Goal: Information Seeking & Learning: Learn about a topic

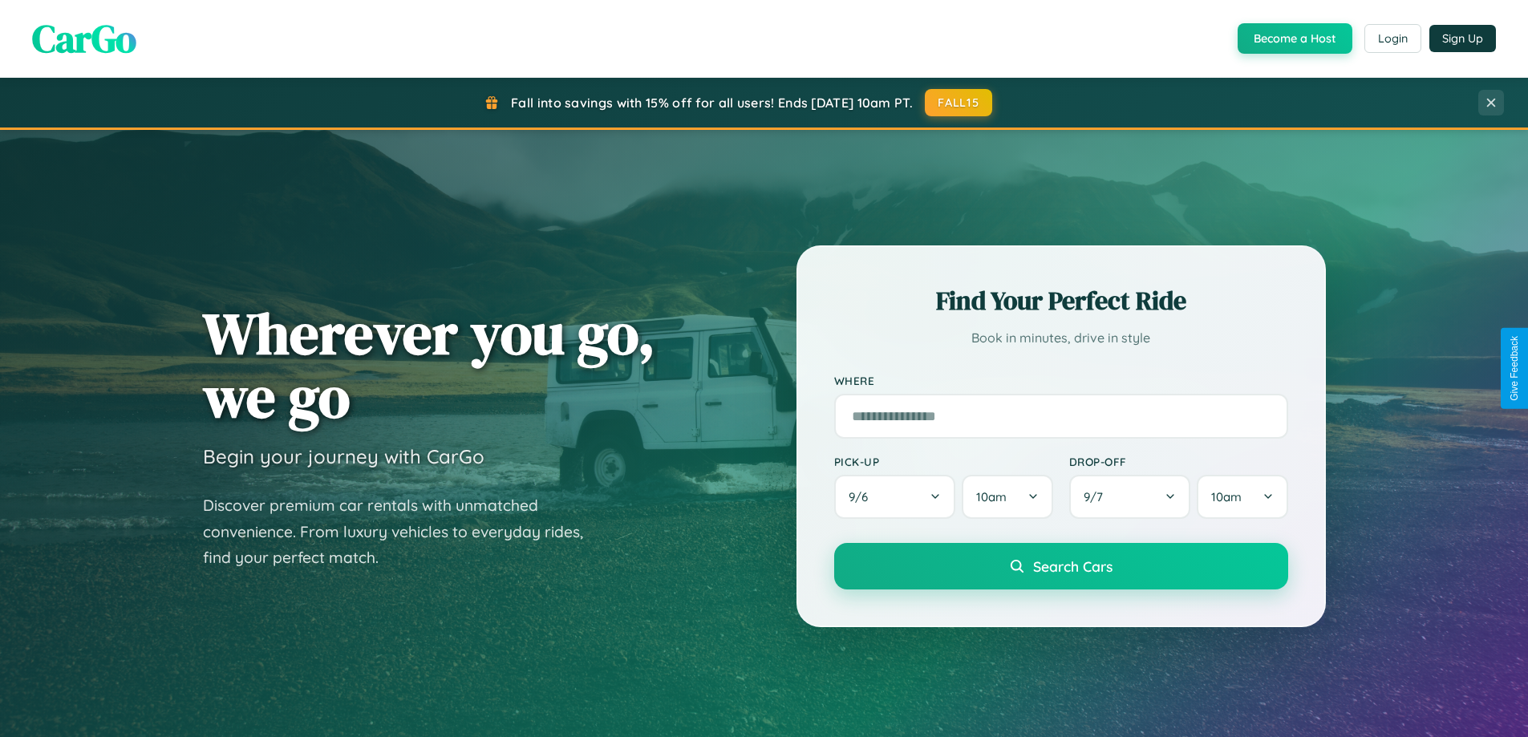
scroll to position [3087, 0]
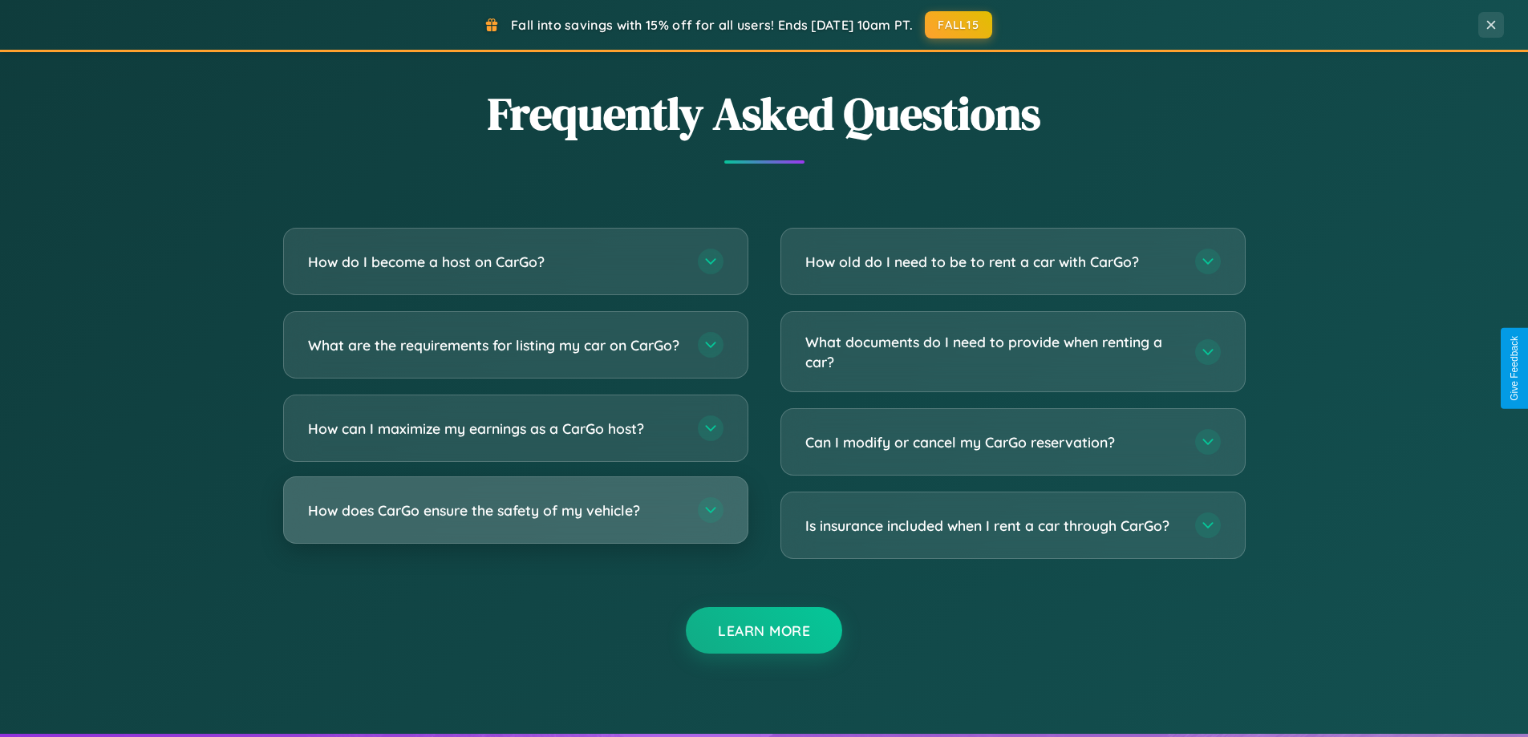
click at [515, 521] on h3 "How does CarGo ensure the safety of my vehicle?" at bounding box center [495, 511] width 374 height 20
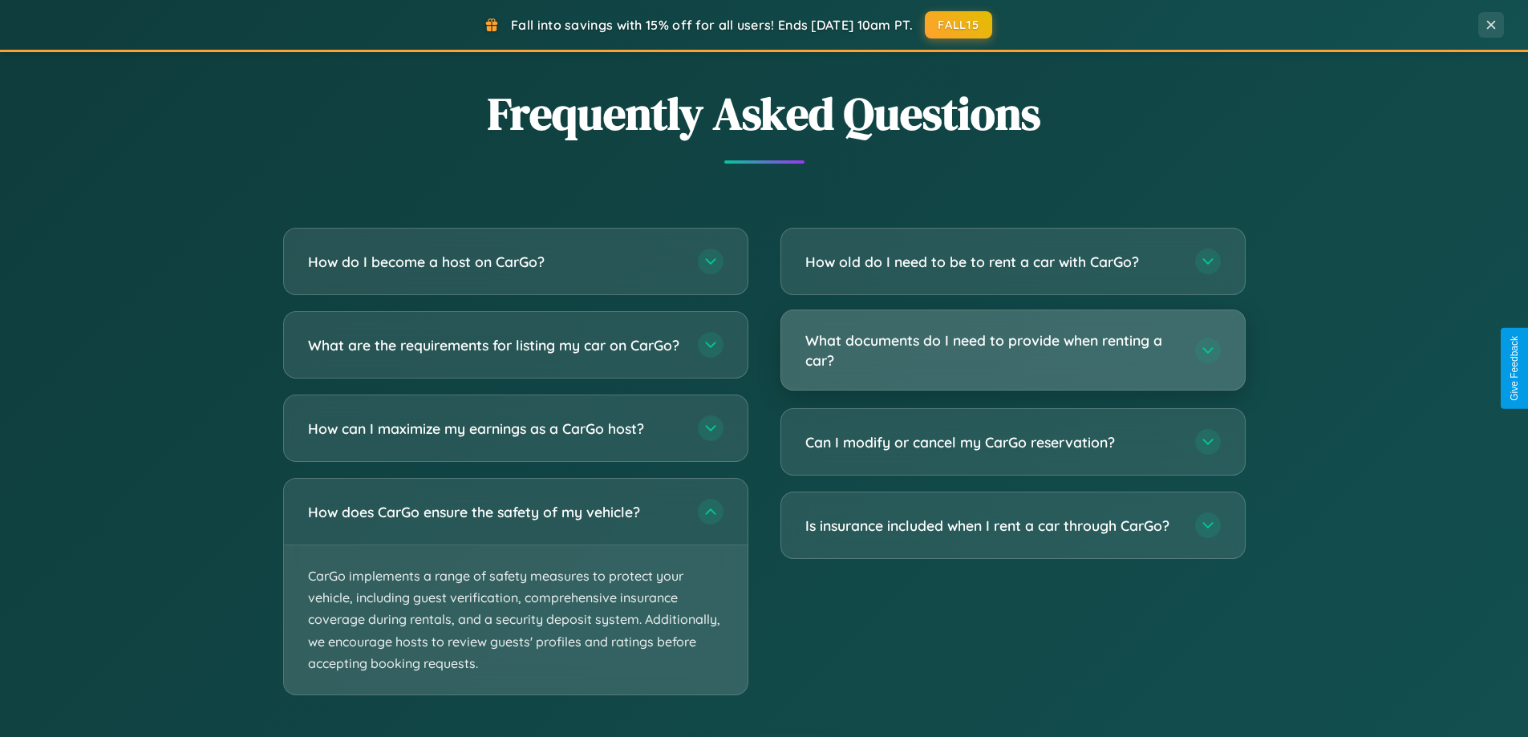
click at [1012, 351] on h3 "What documents do I need to provide when renting a car?" at bounding box center [992, 350] width 374 height 39
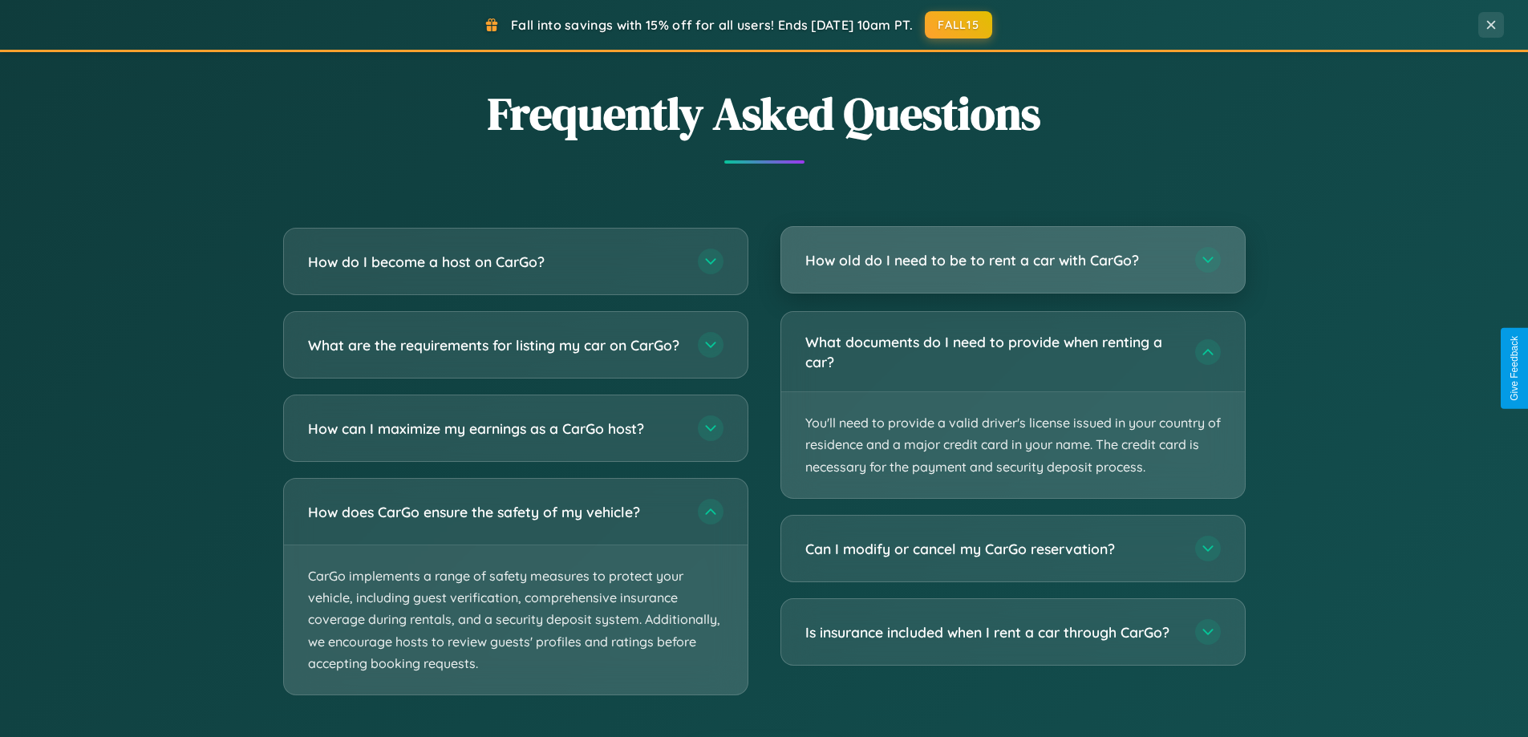
click at [1012, 261] on h3 "How old do I need to be to rent a car with CarGo?" at bounding box center [992, 260] width 374 height 20
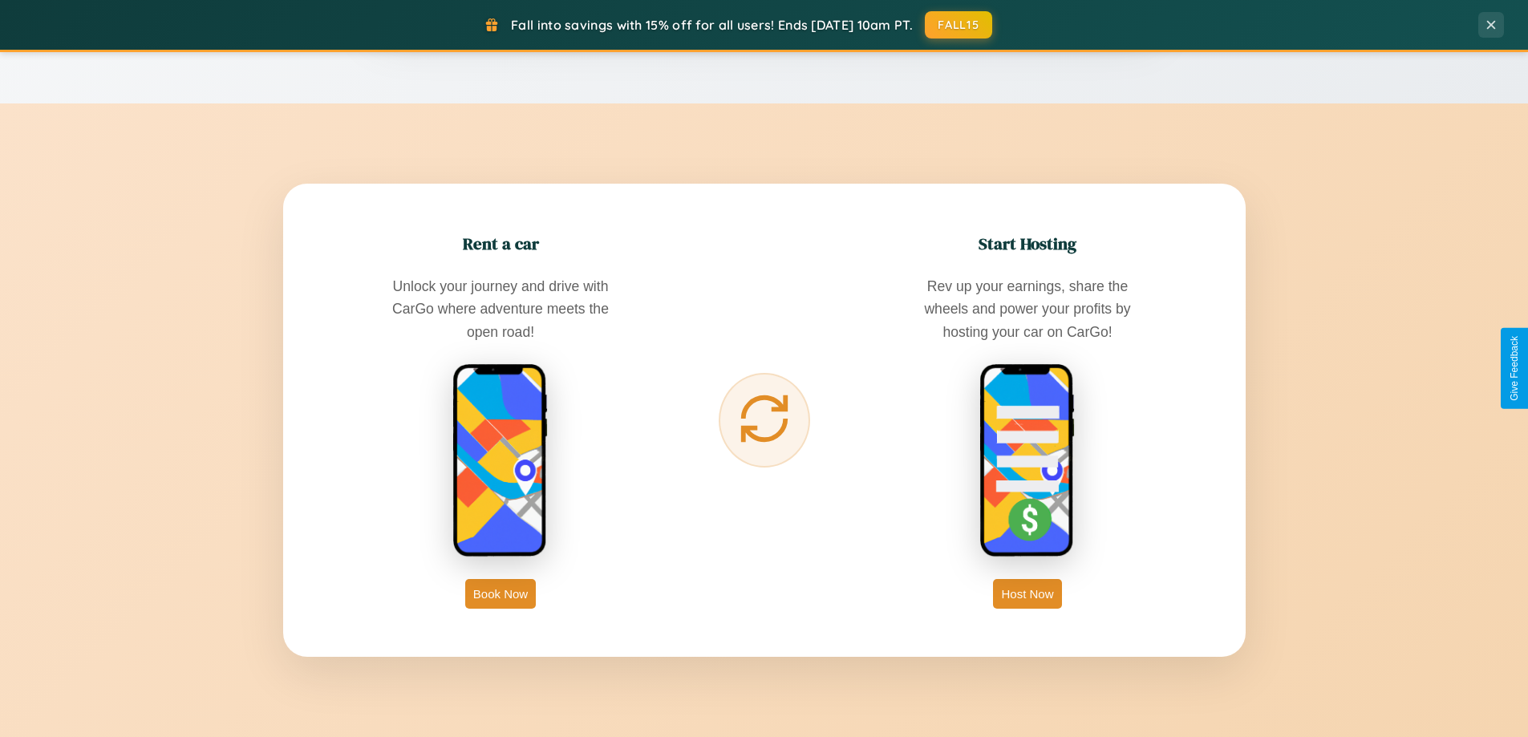
scroll to position [0, 0]
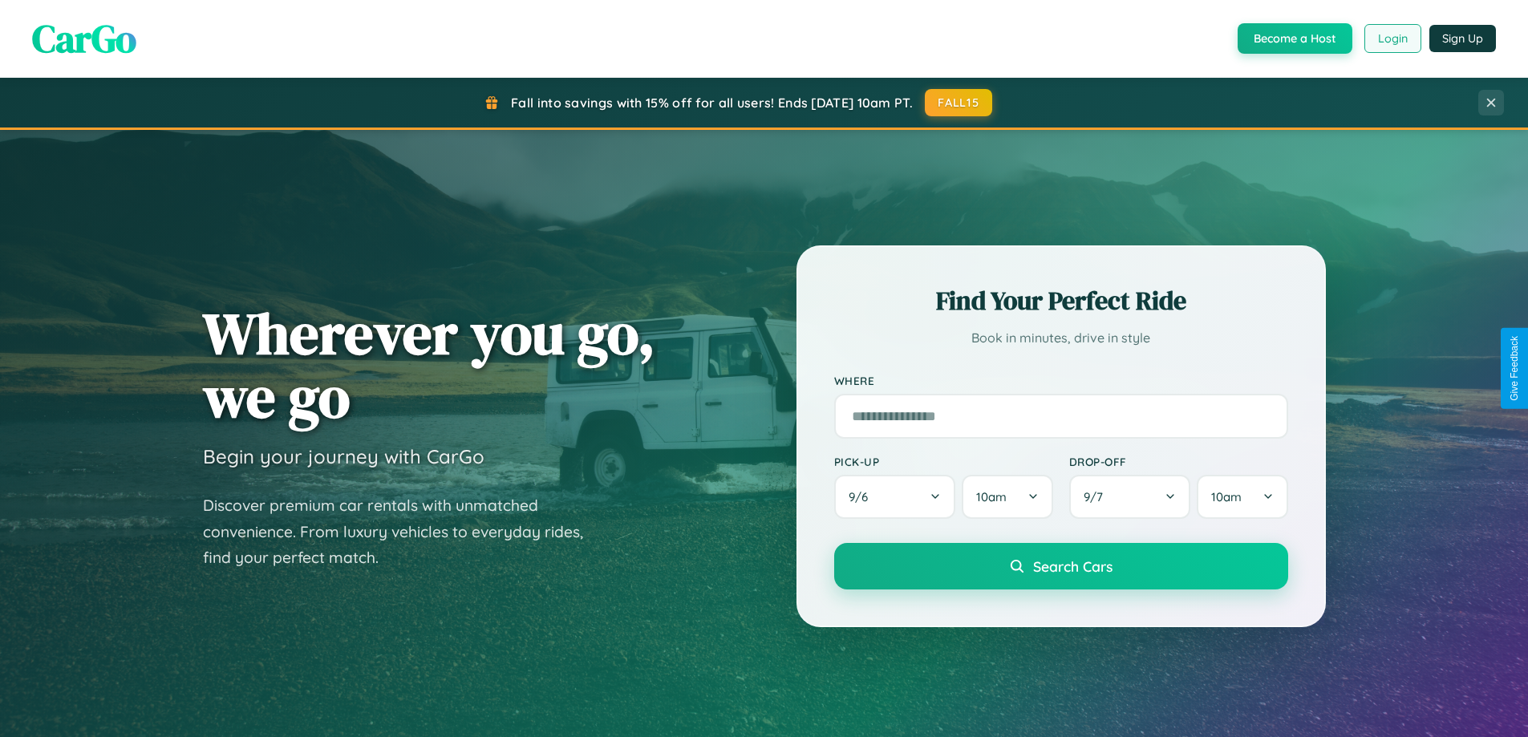
click at [1392, 39] on button "Login" at bounding box center [1393, 38] width 57 height 29
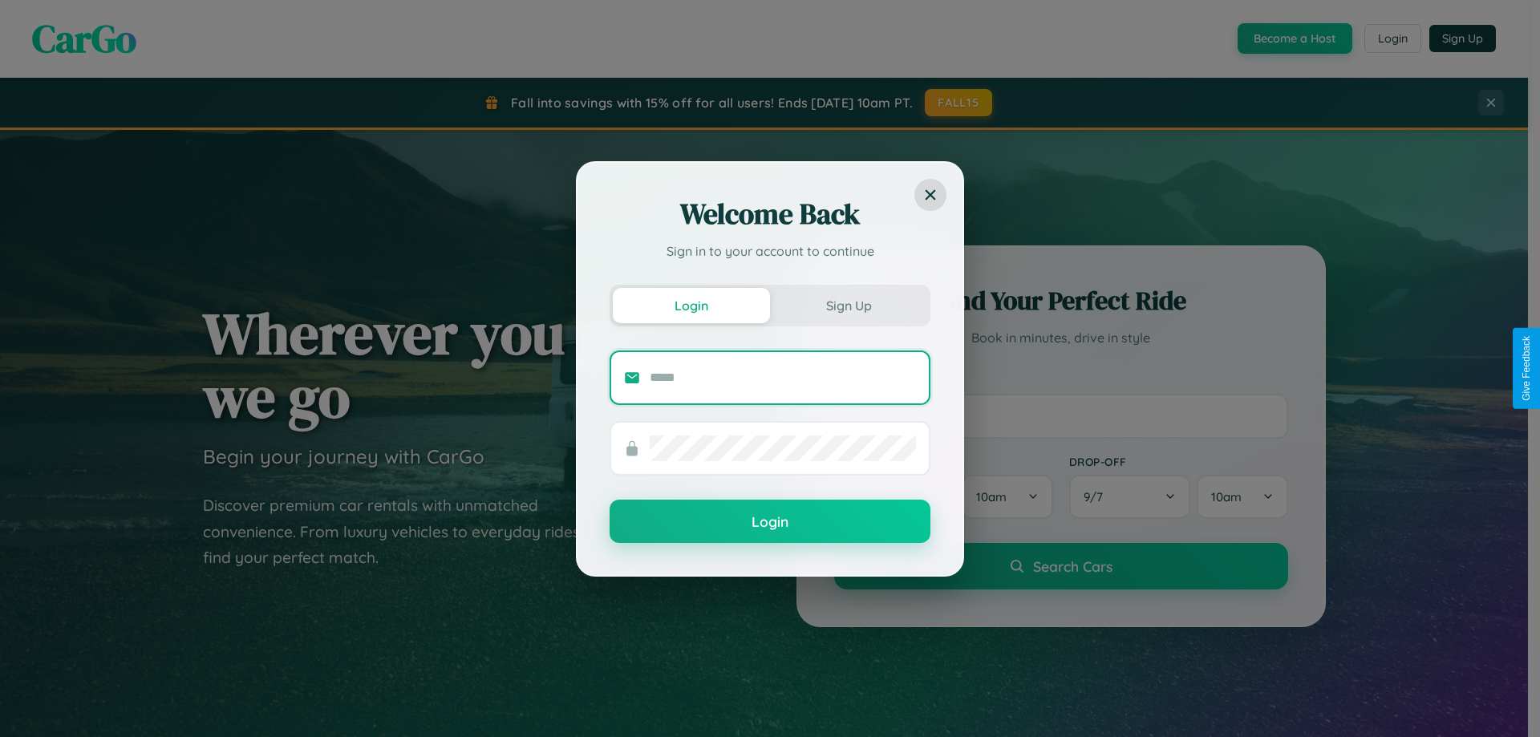
click at [783, 377] on input "text" at bounding box center [783, 378] width 266 height 26
type input "**********"
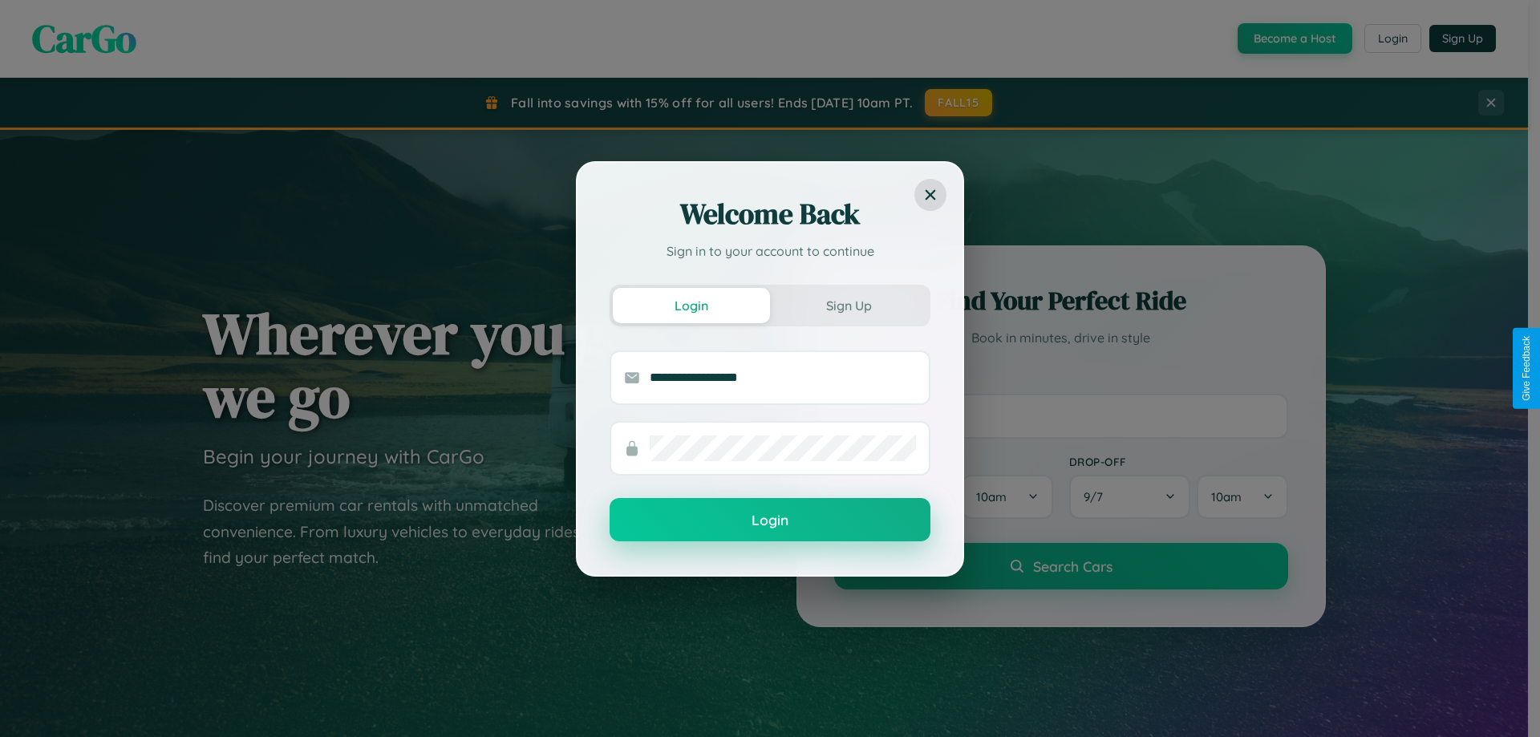
click at [770, 521] on button "Login" at bounding box center [770, 519] width 321 height 43
